Goal: Task Accomplishment & Management: Complete application form

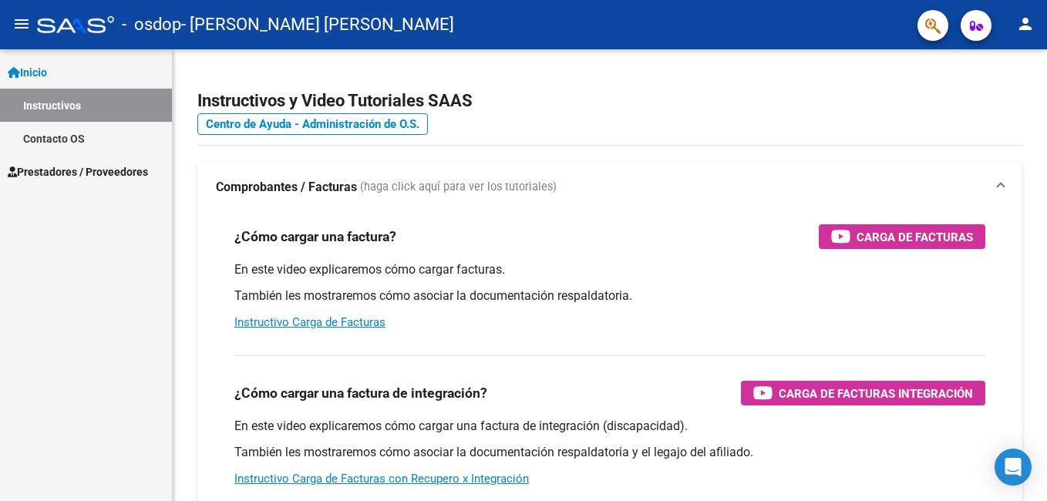
click at [1033, 22] on mat-icon "person" at bounding box center [1026, 24] width 19 height 19
click at [111, 172] on div at bounding box center [523, 250] width 1047 height 501
click at [65, 162] on link "Prestadores / Proveedores" at bounding box center [86, 171] width 172 height 33
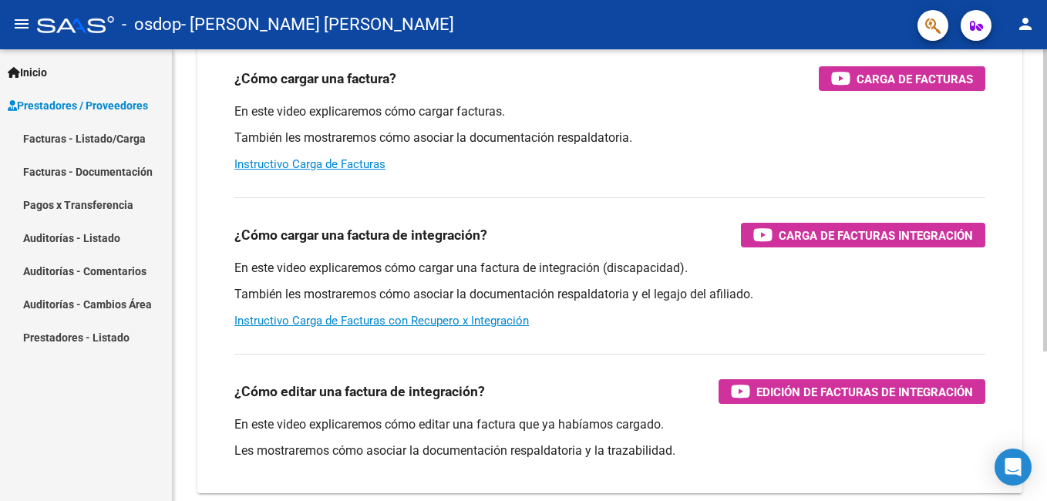
scroll to position [70, 0]
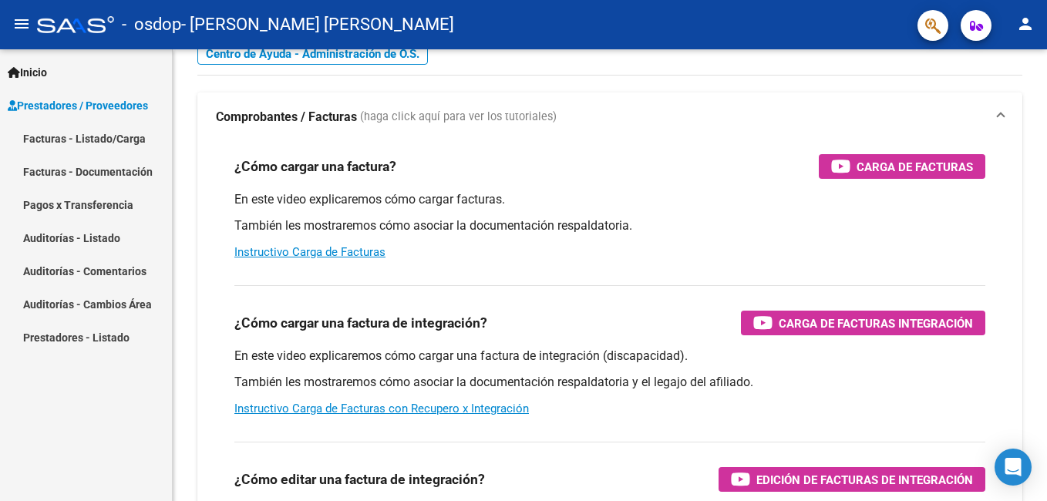
click at [117, 169] on link "Facturas - Documentación" at bounding box center [86, 171] width 172 height 33
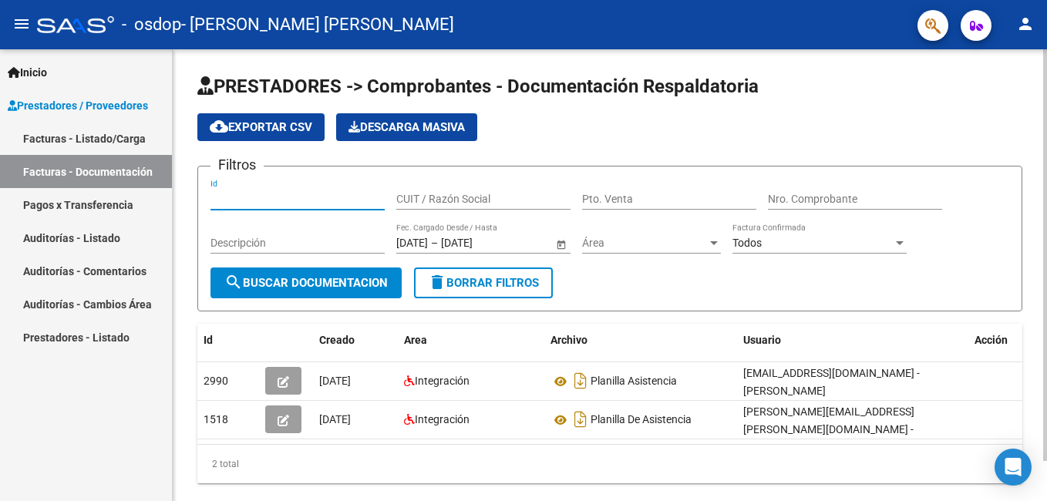
click at [305, 205] on input "Id" at bounding box center [298, 199] width 174 height 13
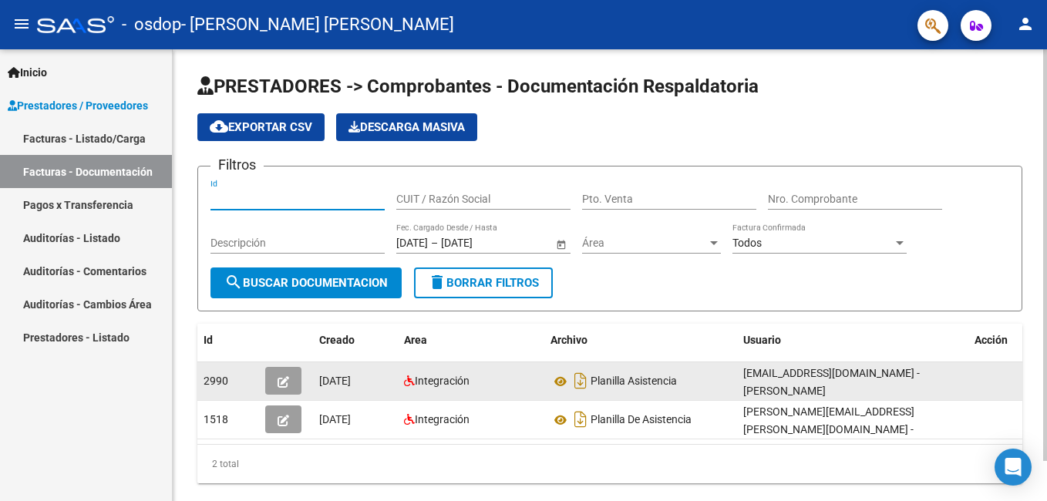
click at [288, 384] on icon "button" at bounding box center [284, 382] width 12 height 12
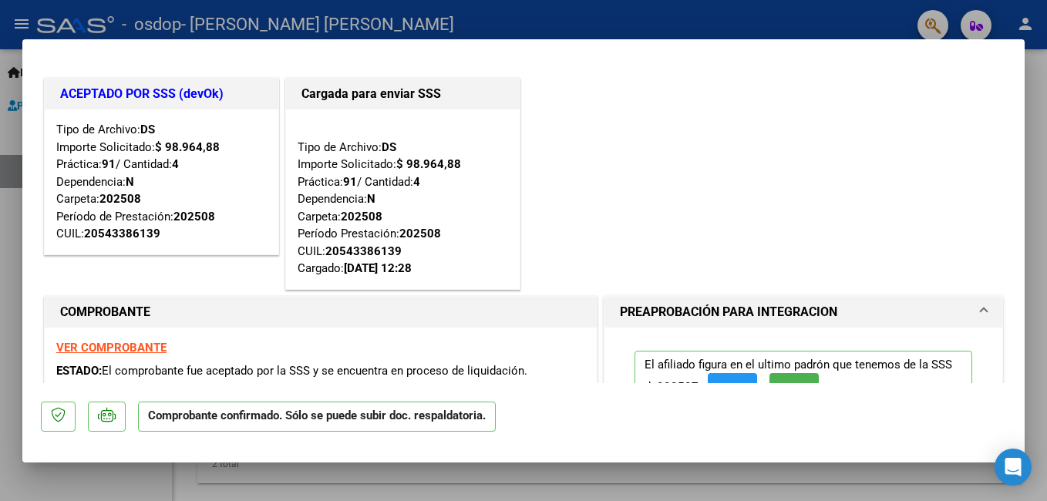
click at [633, 27] on div at bounding box center [523, 250] width 1047 height 501
type input "$ 0,00"
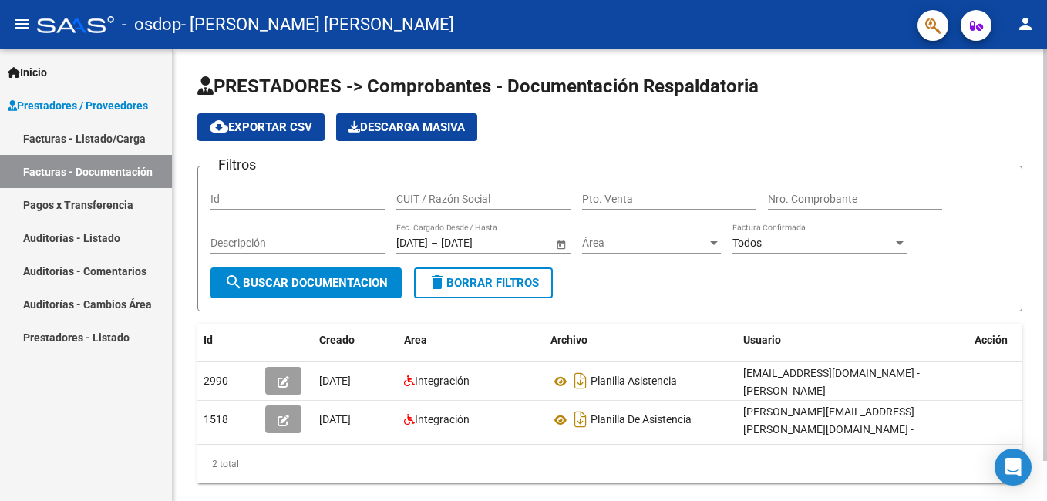
click at [252, 195] on input "Id" at bounding box center [298, 199] width 174 height 13
click at [447, 201] on input "CUIT / Razón Social" at bounding box center [483, 199] width 174 height 13
type input "27338152359"
click at [666, 193] on input "Pto. Venta" at bounding box center [669, 199] width 174 height 13
type input "2"
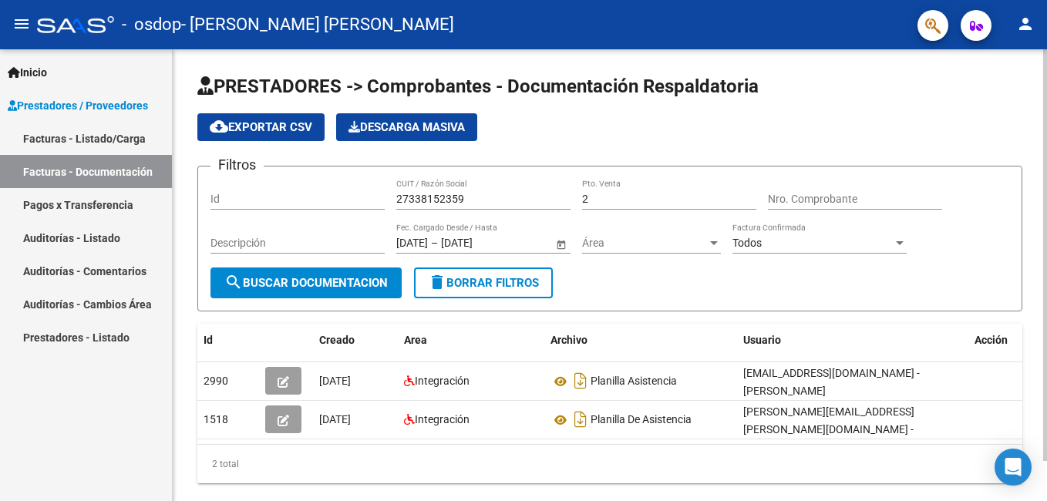
click at [833, 184] on div "Nro. Comprobante" at bounding box center [855, 194] width 174 height 31
click at [828, 200] on input "Nro. Comprobante" at bounding box center [855, 199] width 174 height 13
type input "824"
click at [579, 200] on div "Filtros Id 27338152359 CUIT / Razón Social 2 Pto. Venta 824 Nro. Comprobante De…" at bounding box center [610, 223] width 799 height 89
click at [583, 201] on input "2" at bounding box center [669, 199] width 174 height 13
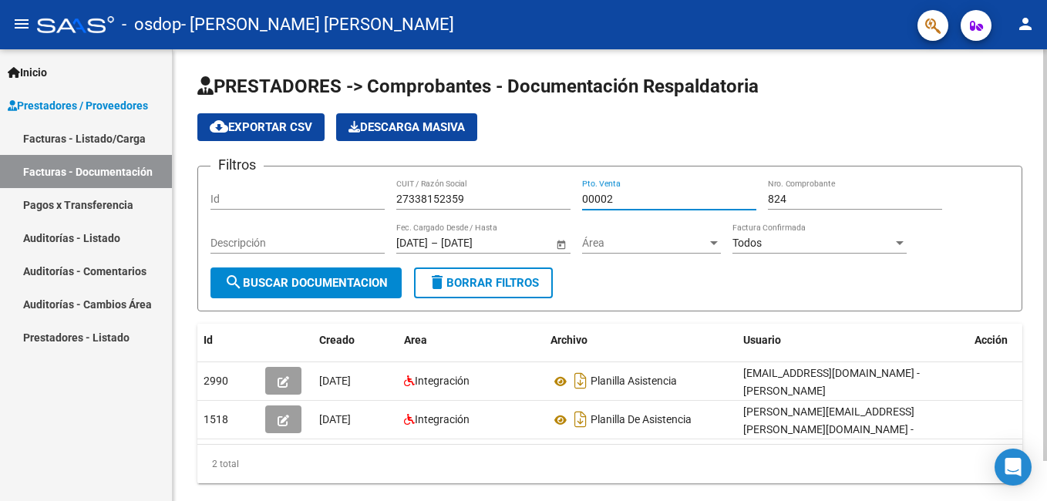
type input "00002"
click at [626, 278] on form "Filtros Id 27338152359 CUIT / Razón Social 00002 Pto. Venta 824 Nro. Comprobant…" at bounding box center [609, 239] width 825 height 146
click at [265, 243] on input "Descripción" at bounding box center [298, 243] width 174 height 13
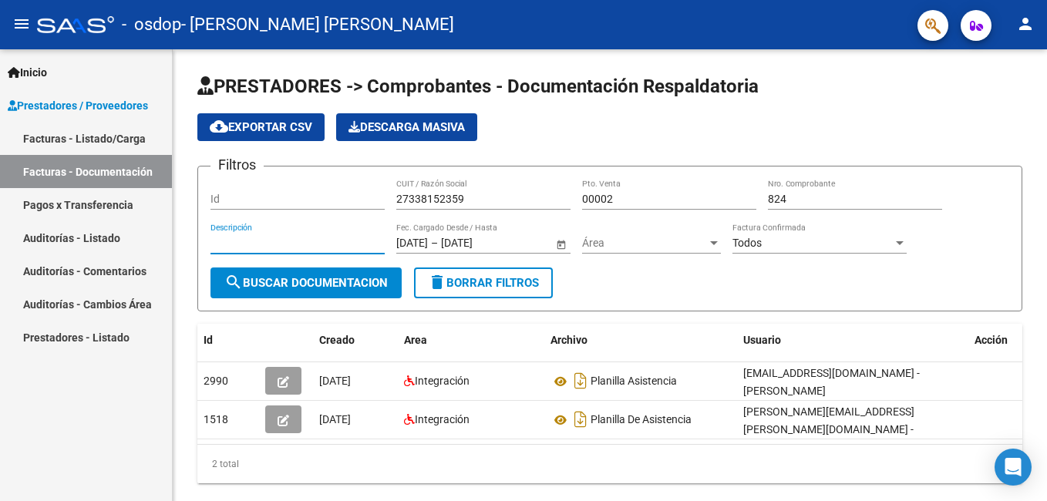
click at [109, 133] on link "Facturas - Listado/Carga" at bounding box center [86, 138] width 172 height 33
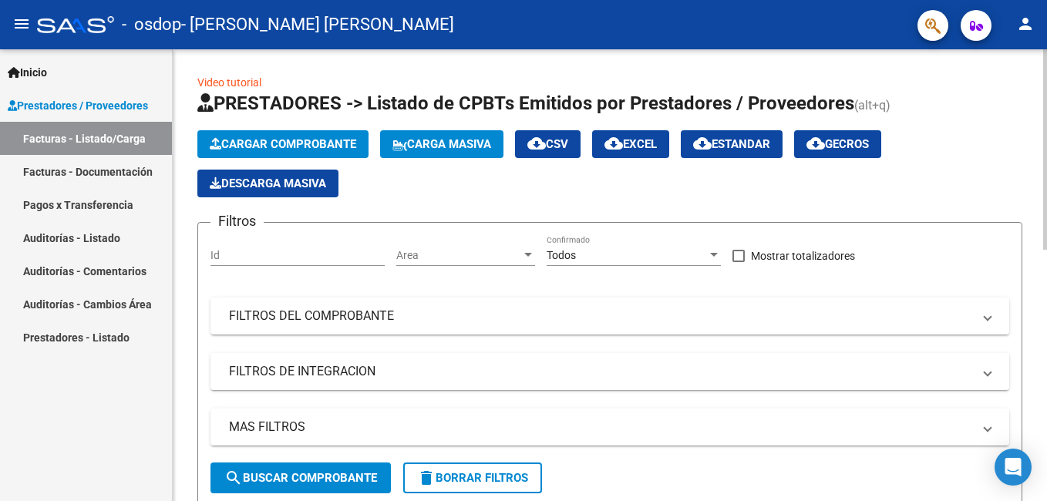
click at [285, 146] on span "Cargar Comprobante" at bounding box center [283, 144] width 147 height 14
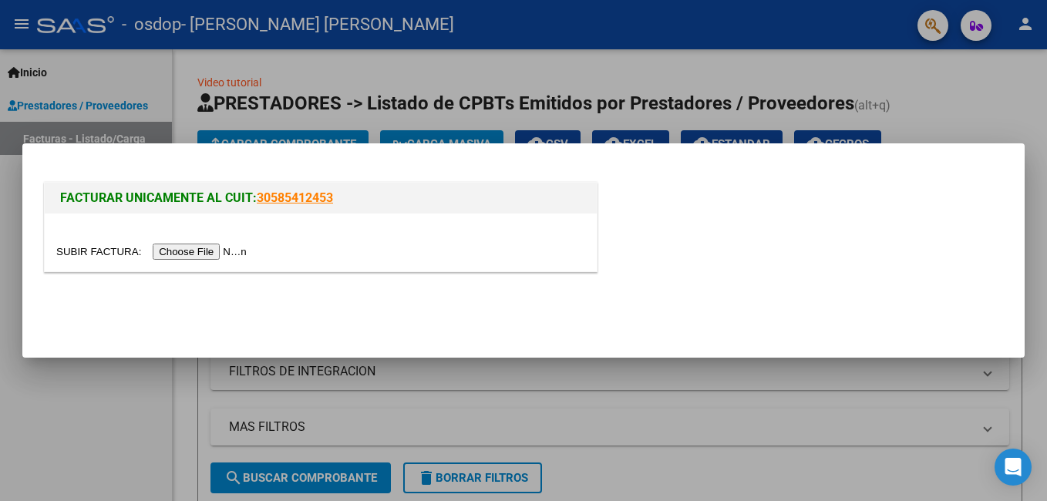
click at [194, 246] on input "file" at bounding box center [153, 252] width 195 height 16
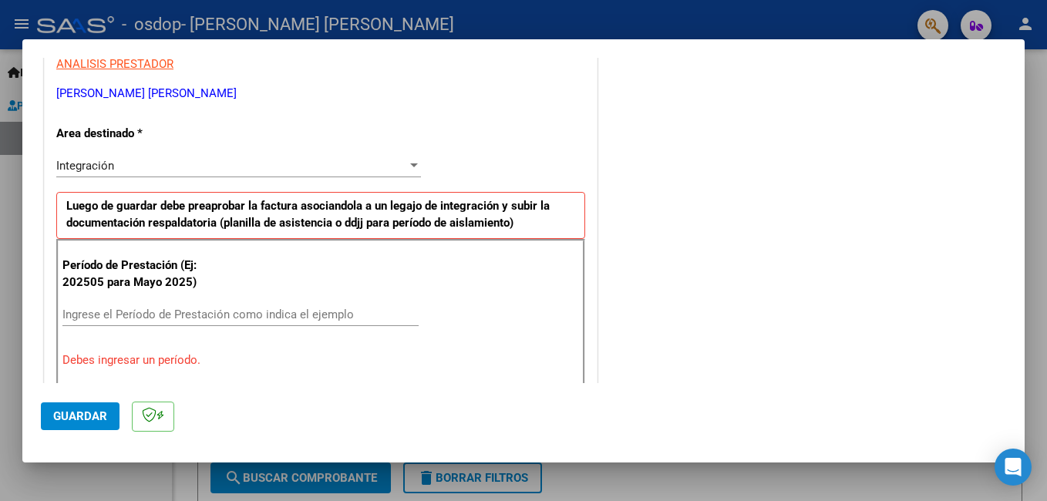
scroll to position [297, 0]
click at [192, 317] on input "Ingrese el Período de Prestación como indica el ejemplo" at bounding box center [240, 314] width 356 height 14
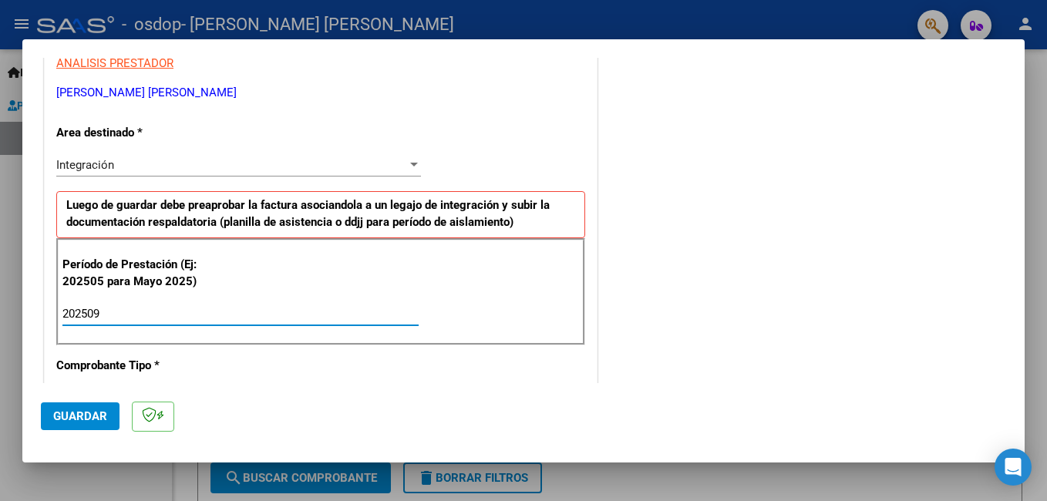
scroll to position [374, 0]
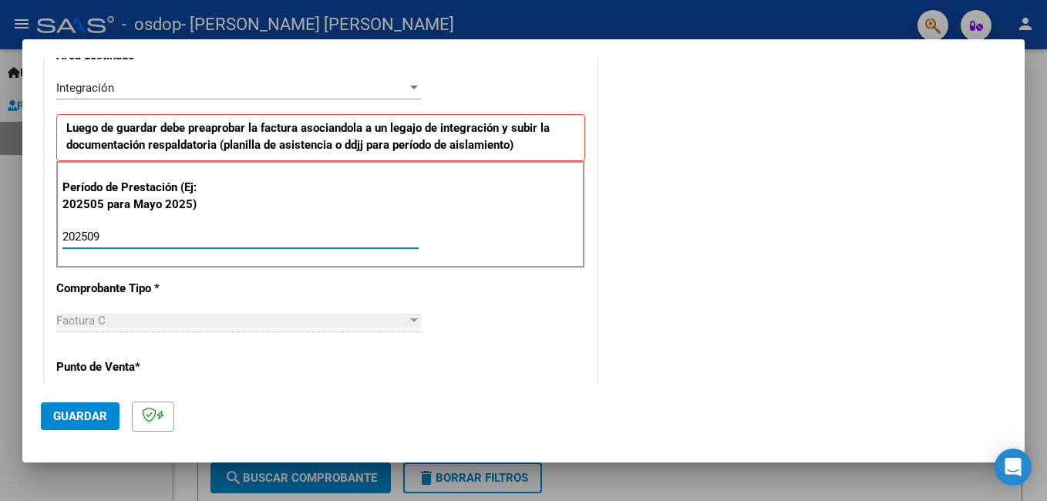
type input "202509"
click at [305, 343] on div "Factura C Seleccionar Tipo" at bounding box center [238, 328] width 365 height 38
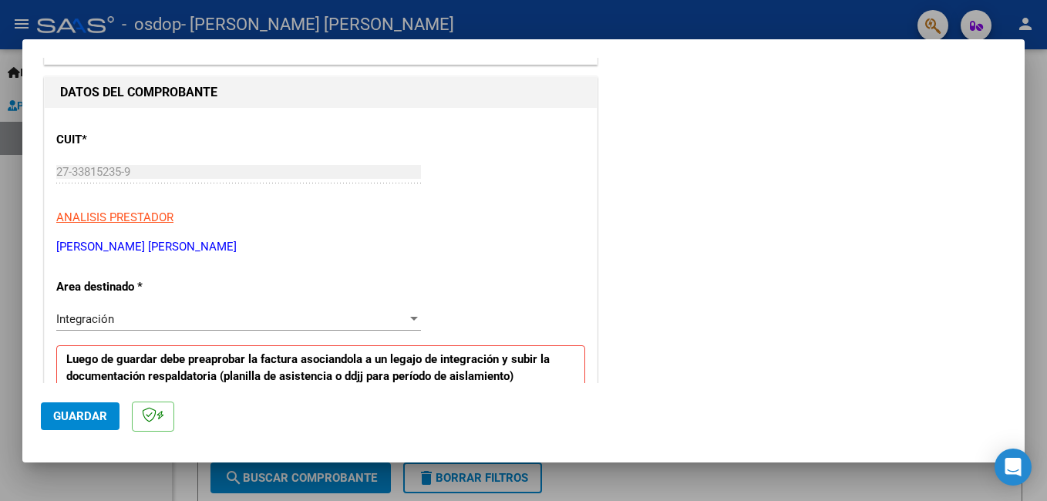
click at [246, 331] on div "Integración Seleccionar Area" at bounding box center [238, 327] width 365 height 38
click at [246, 323] on div "Integración" at bounding box center [231, 319] width 351 height 14
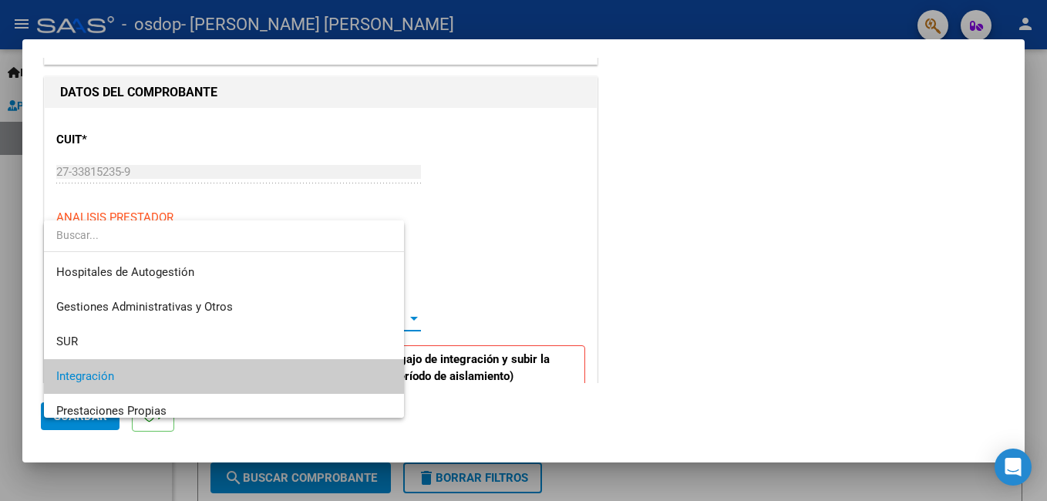
scroll to position [58, 0]
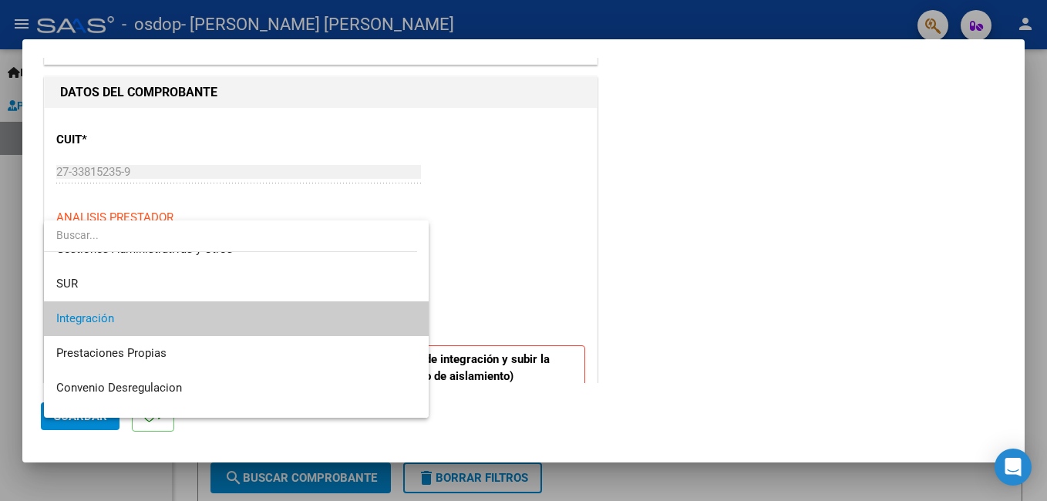
click at [234, 325] on span "Integración" at bounding box center [236, 319] width 360 height 35
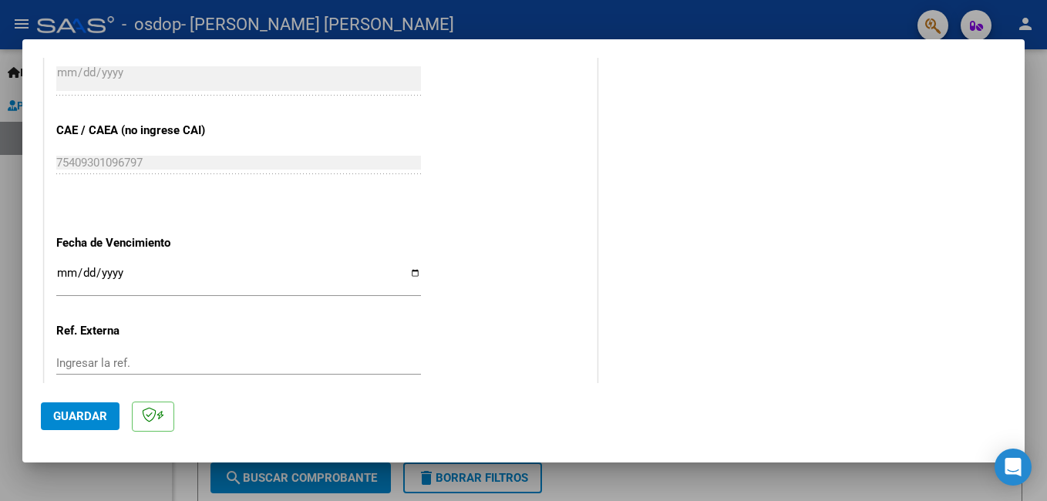
scroll to position [926, 0]
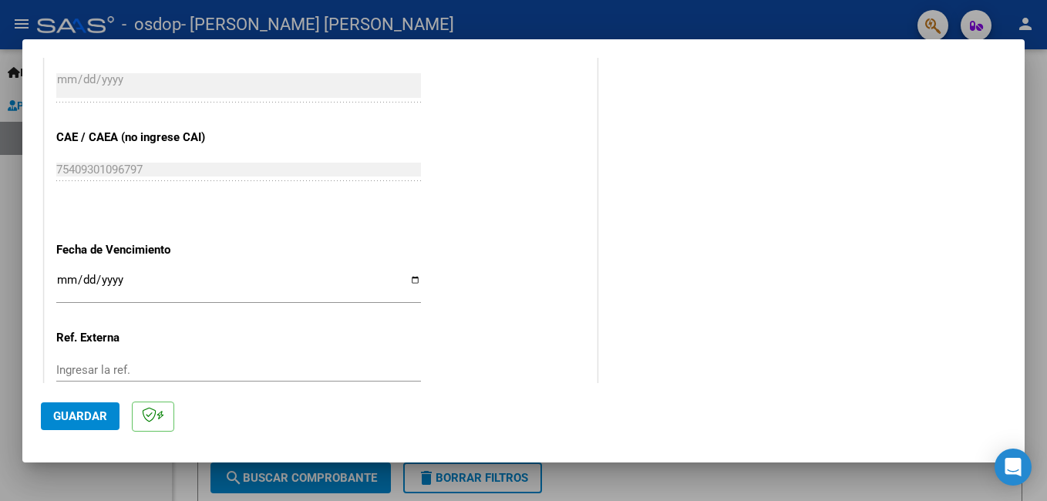
click at [191, 282] on input "Ingresar la fecha" at bounding box center [238, 286] width 365 height 25
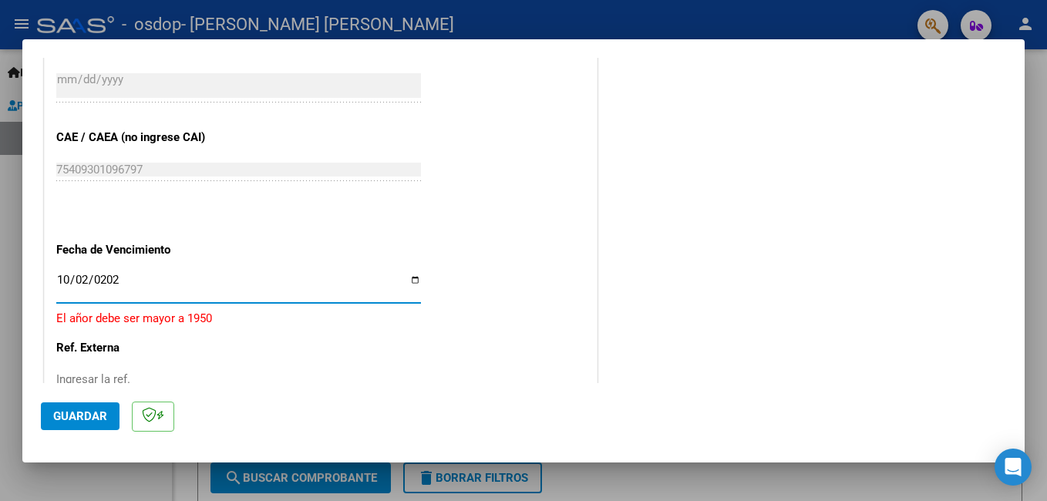
type input "[DATE]"
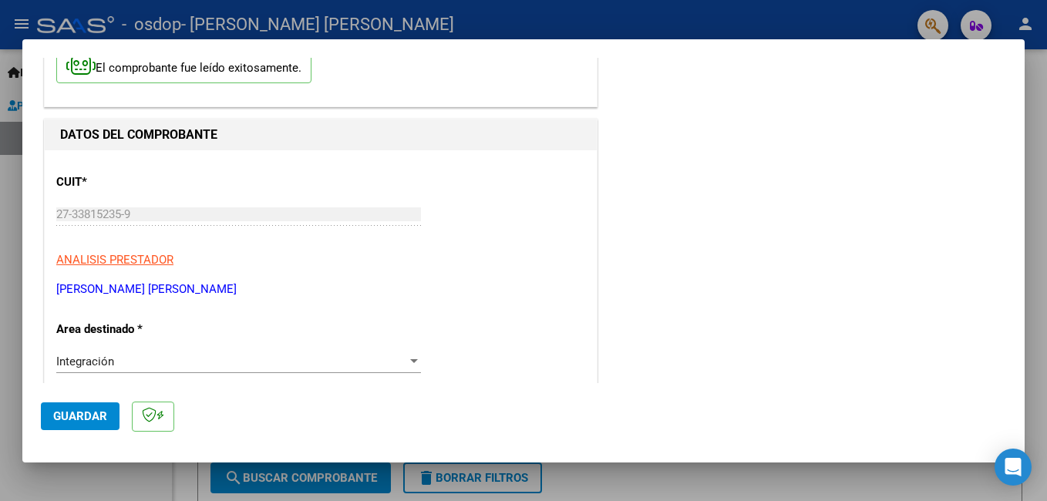
scroll to position [0, 0]
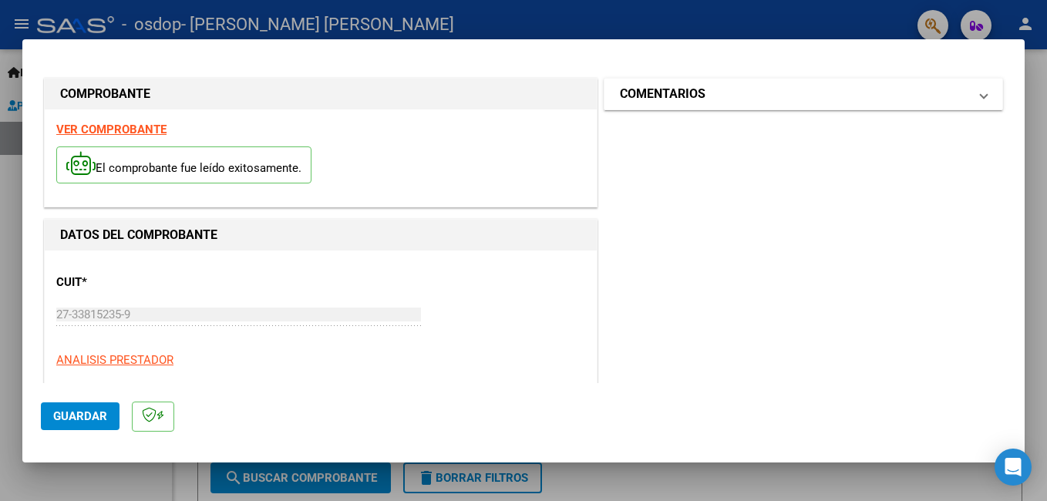
click at [730, 99] on mat-panel-title "COMENTARIOS" at bounding box center [794, 94] width 349 height 19
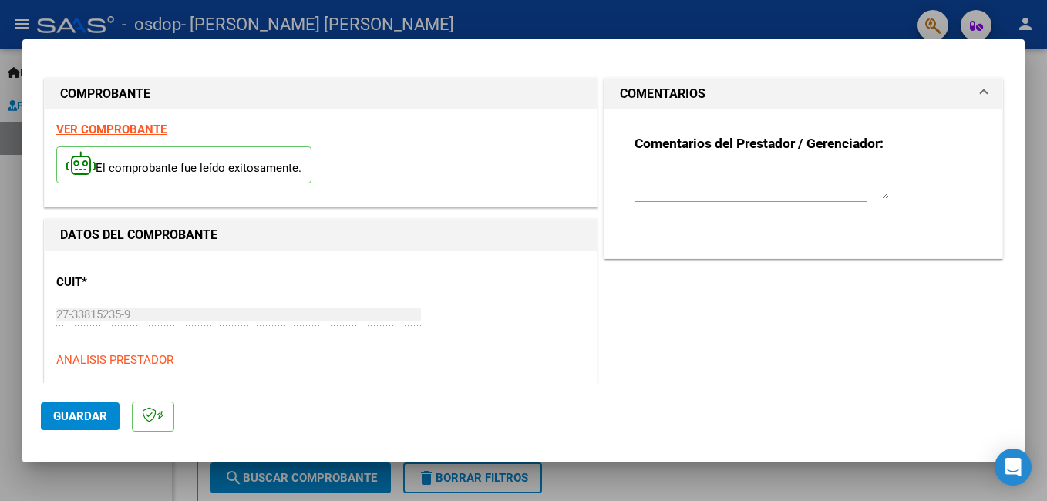
click at [730, 99] on mat-panel-title "COMENTARIOS" at bounding box center [794, 94] width 349 height 19
click at [87, 408] on button "Guardar" at bounding box center [80, 417] width 79 height 28
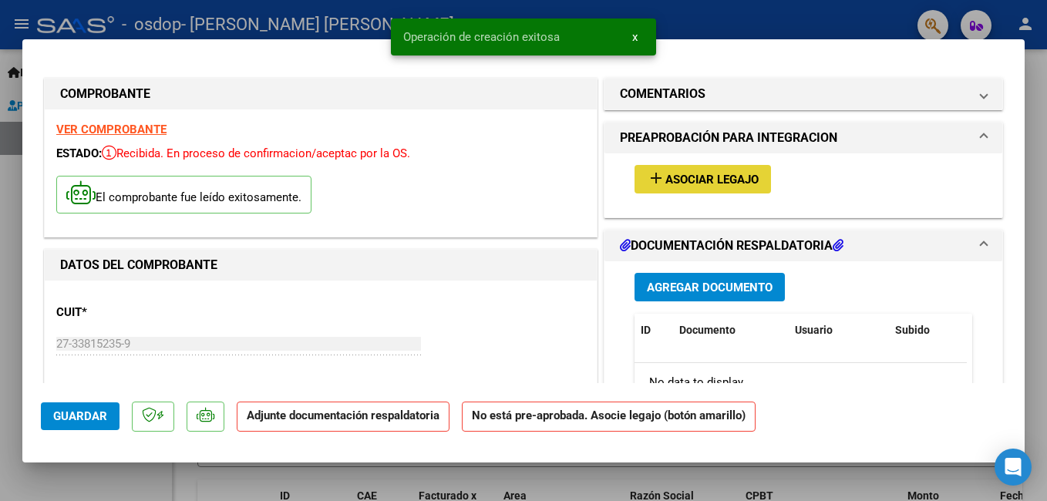
click at [666, 177] on span "Asociar Legajo" at bounding box center [712, 180] width 93 height 14
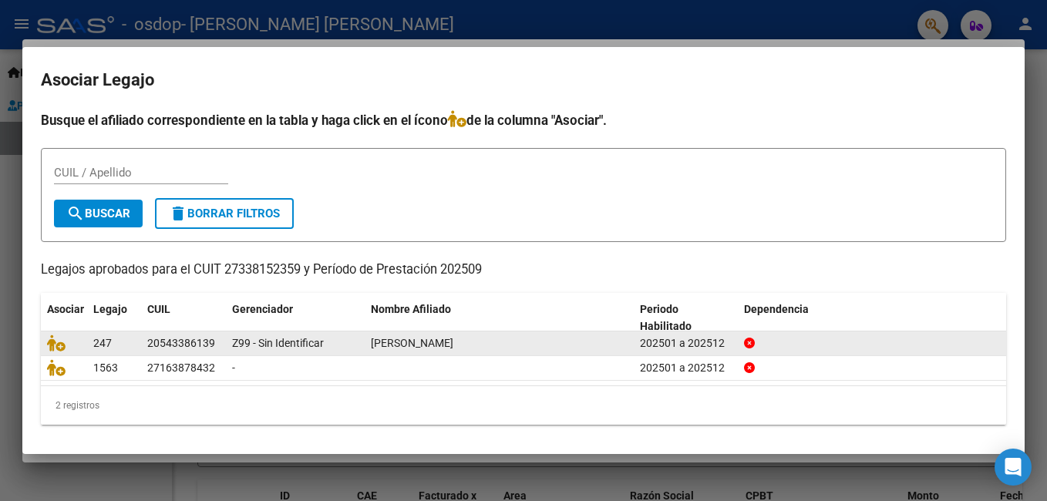
click at [126, 353] on datatable-body-cell "247" at bounding box center [114, 344] width 54 height 24
click at [62, 351] on icon at bounding box center [56, 343] width 19 height 17
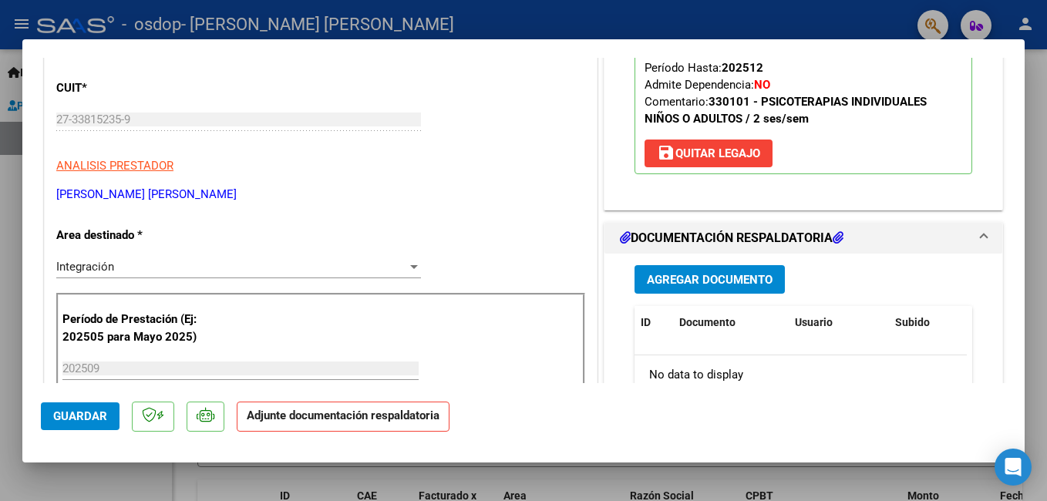
scroll to position [231, 0]
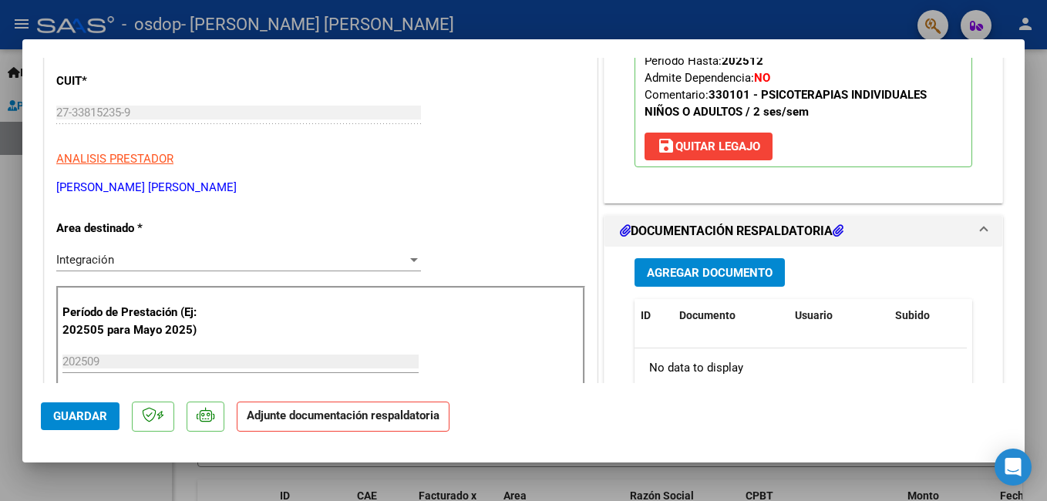
click at [706, 271] on span "Agregar Documento" at bounding box center [710, 273] width 126 height 14
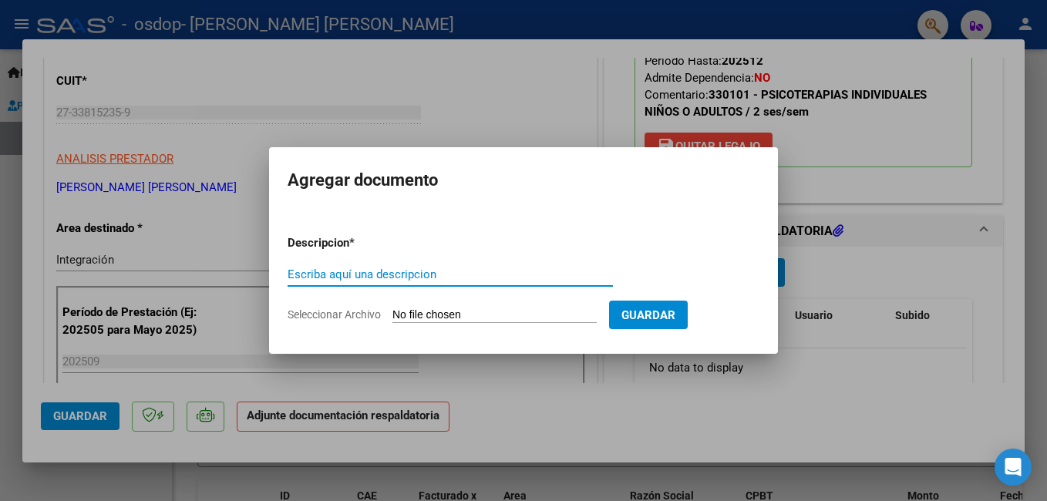
click at [377, 273] on input "Escriba aquí una descripcion" at bounding box center [450, 275] width 325 height 14
click at [418, 309] on input "Seleccionar Archivo" at bounding box center [495, 316] width 204 height 15
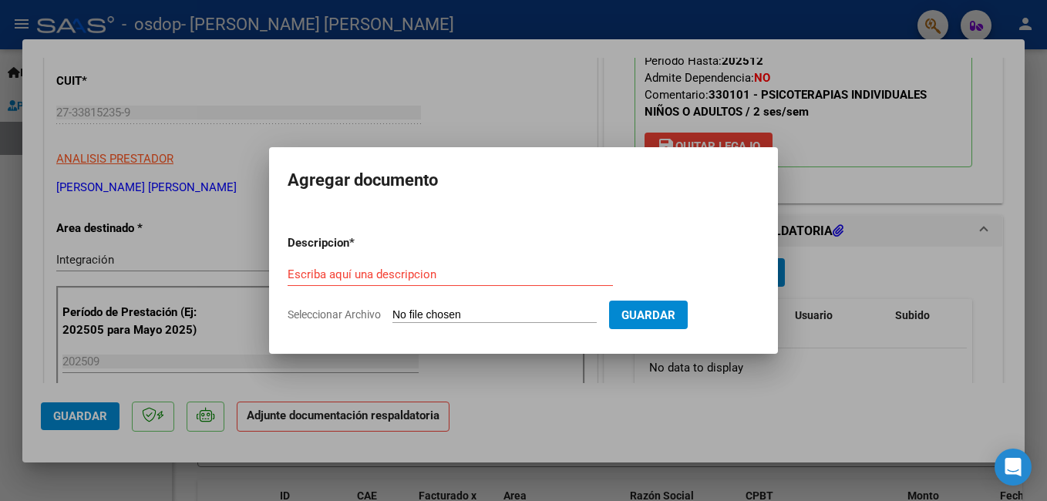
type input "C:\fakepath\PLANILLA ASISTENCIA [DATE] [PERSON_NAME].pdf"
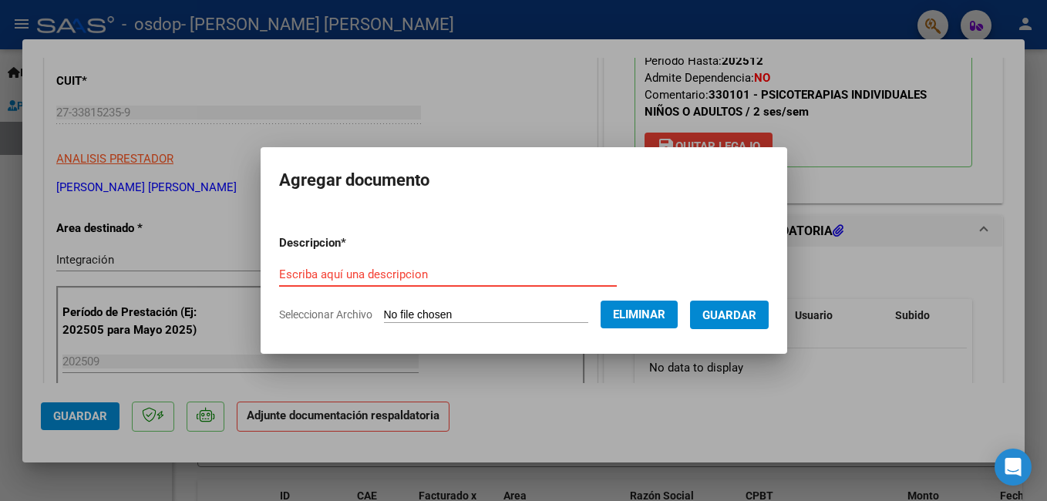
click at [449, 278] on input "Escriba aquí una descripcion" at bounding box center [448, 275] width 338 height 14
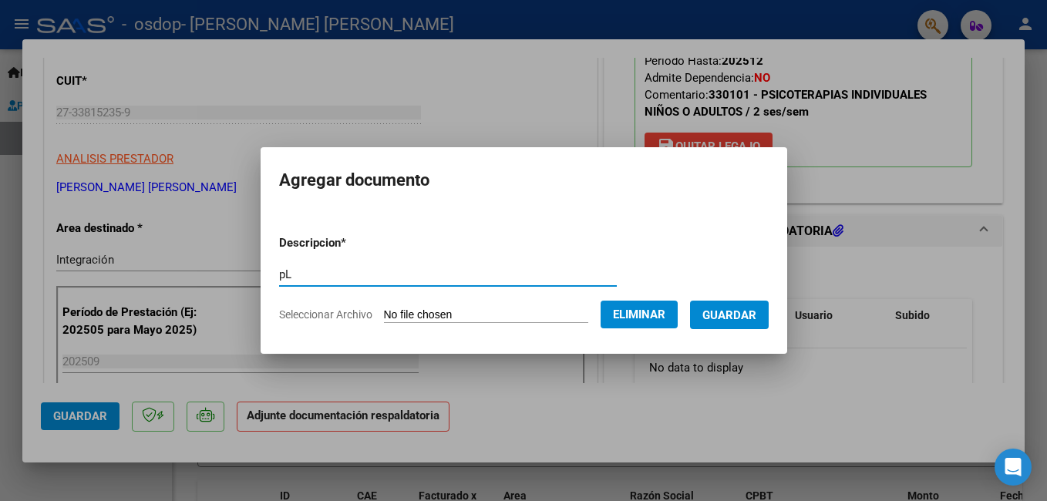
type input "p"
type input "PLANILLA ASISTENCIA SETP. 2025 [PERSON_NAME]"
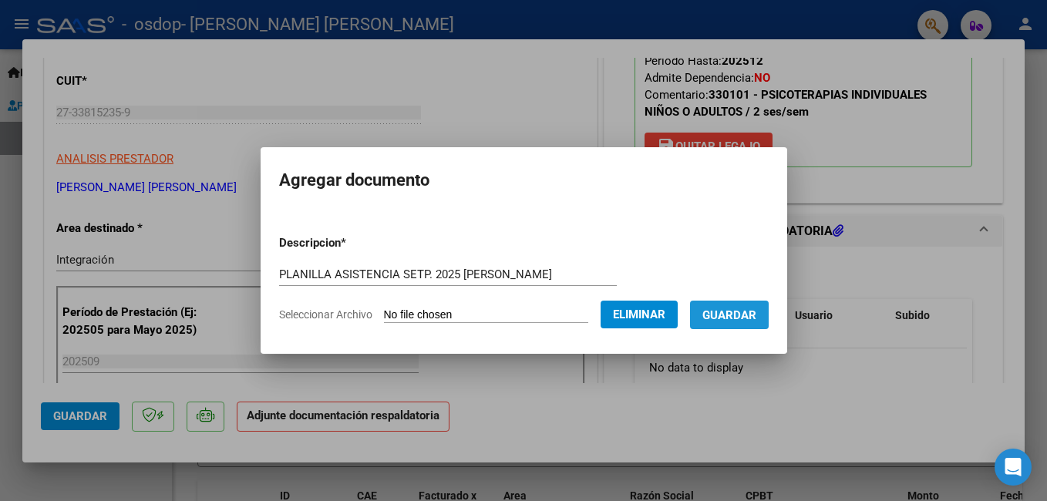
drag, startPoint x: 774, startPoint y: 309, endPoint x: 767, endPoint y: 336, distance: 28.6
click at [757, 310] on span "Guardar" at bounding box center [730, 316] width 54 height 14
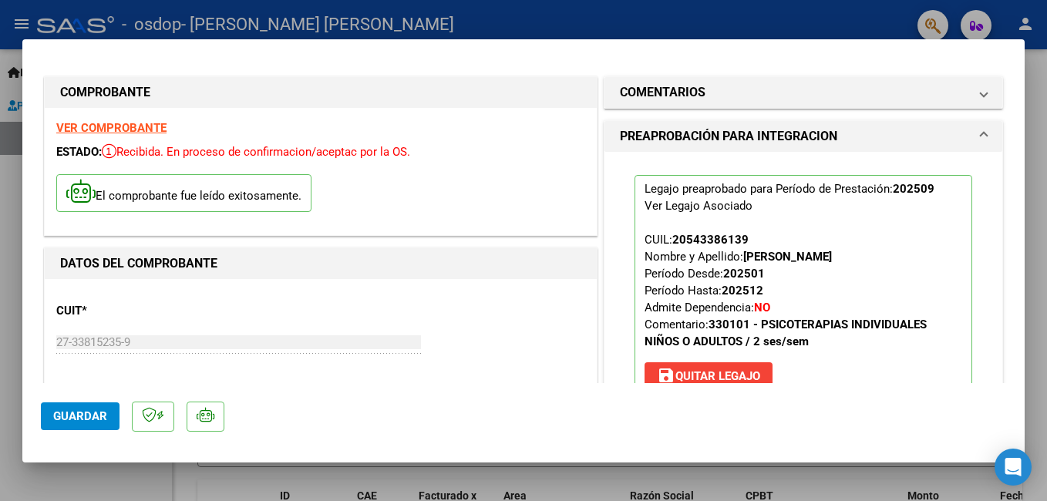
scroll to position [0, 0]
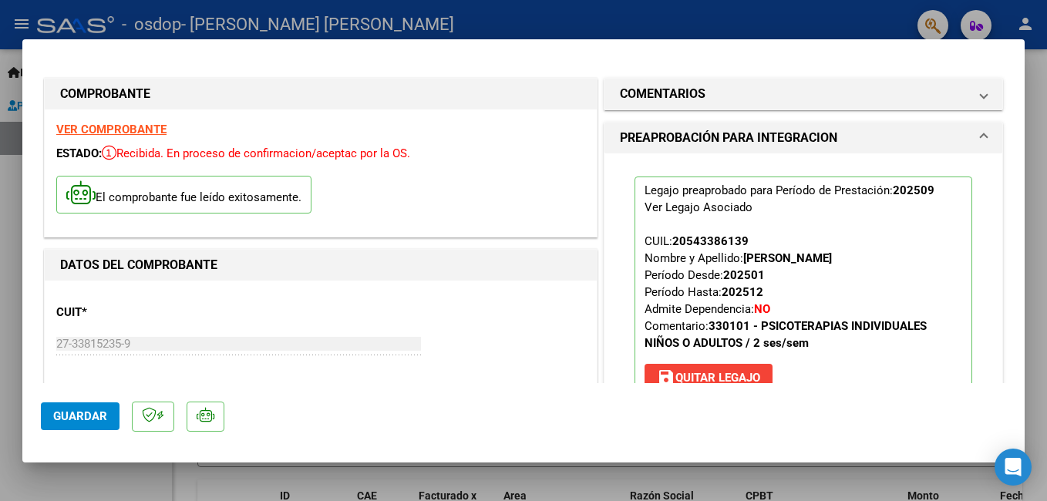
click at [932, 140] on mat-panel-title "PREAPROBACIÓN PARA INTEGRACION" at bounding box center [794, 138] width 349 height 19
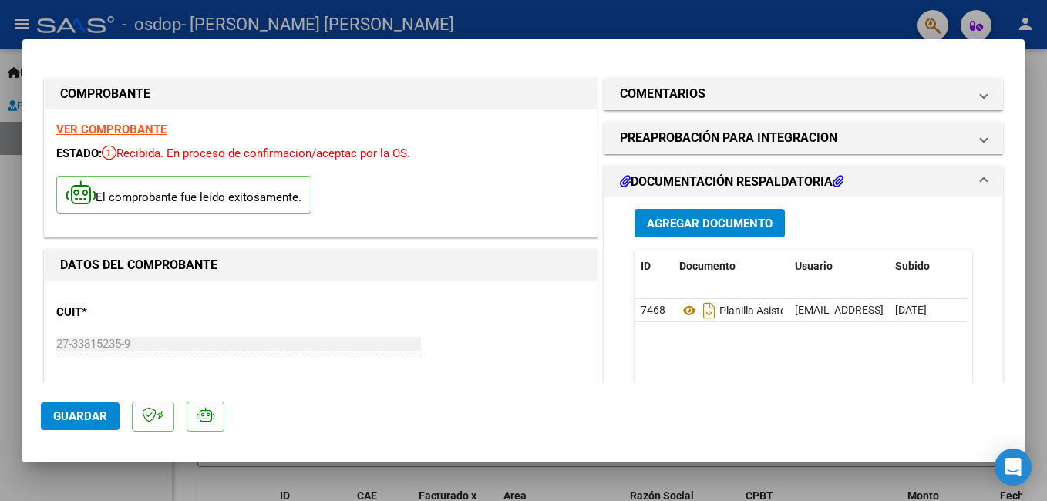
click at [980, 182] on mat-expansion-panel-header "DOCUMENTACIÓN RESPALDATORIA" at bounding box center [804, 182] width 398 height 31
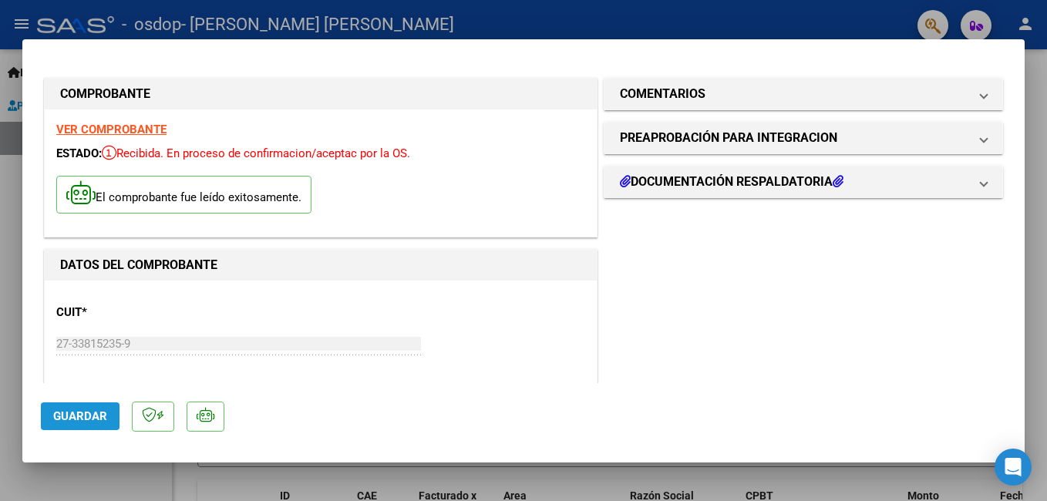
click at [74, 419] on span "Guardar" at bounding box center [80, 417] width 54 height 14
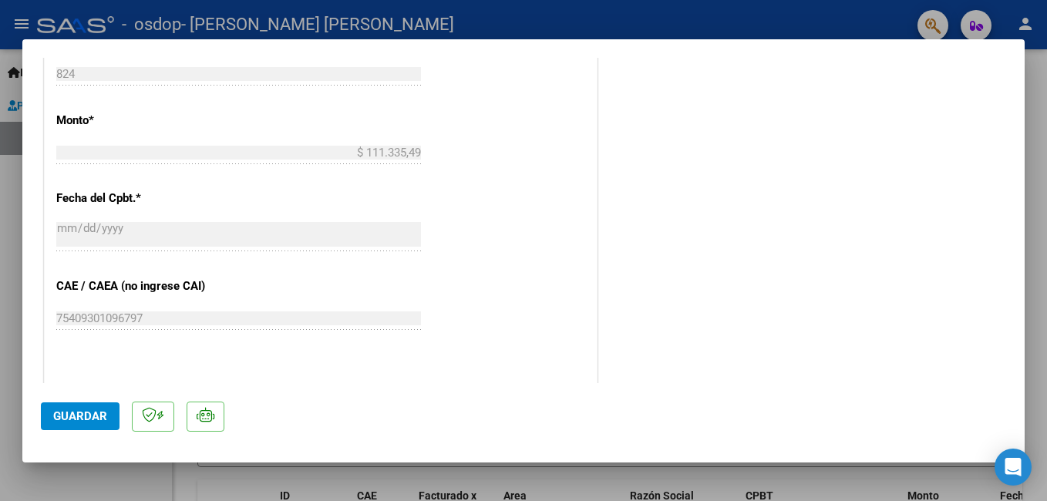
scroll to position [747, 0]
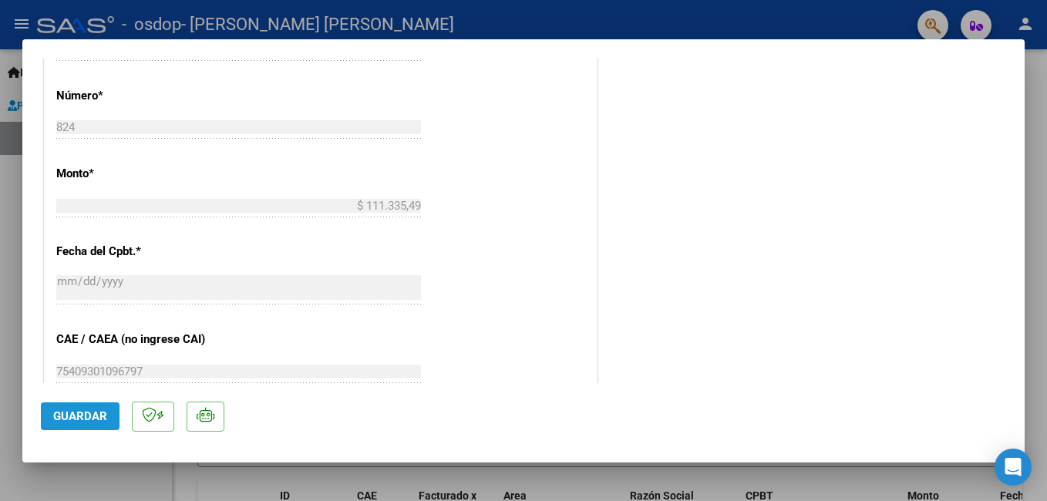
click at [96, 409] on button "Guardar" at bounding box center [80, 417] width 79 height 28
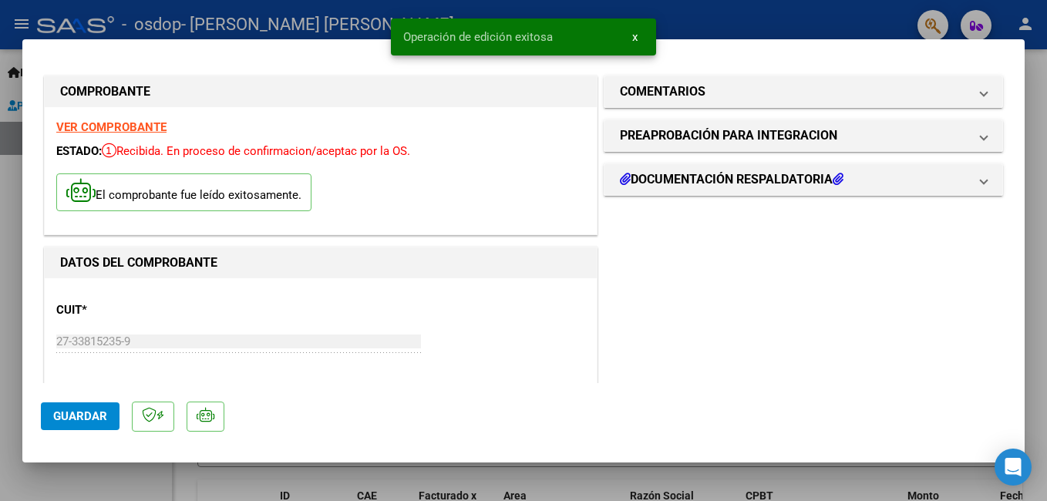
scroll to position [0, 0]
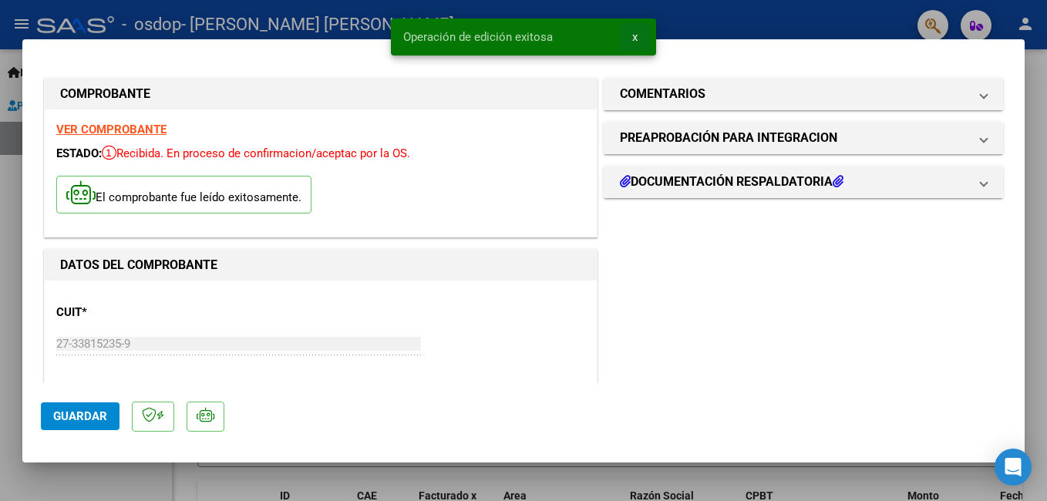
click at [636, 35] on span "x" at bounding box center [634, 37] width 5 height 14
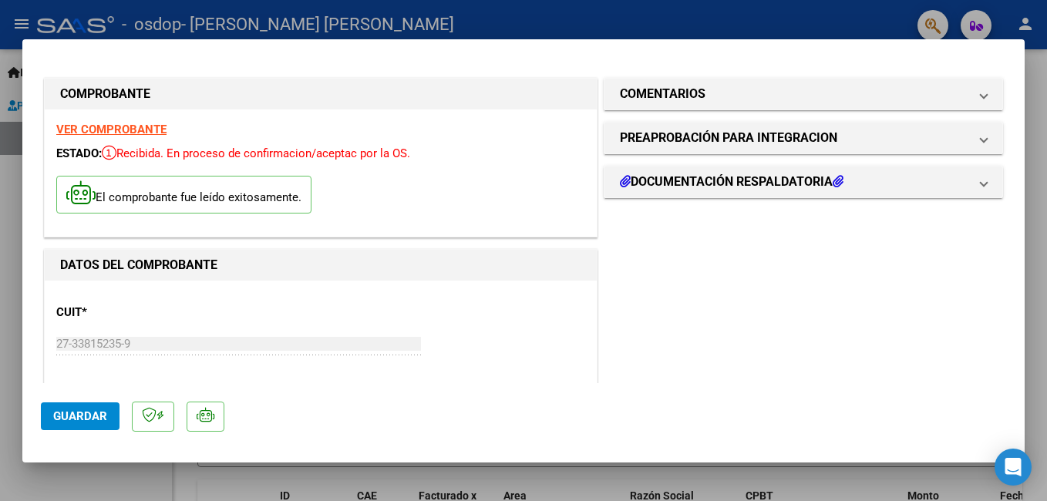
click at [811, 15] on div at bounding box center [523, 250] width 1047 height 501
